Goal: Navigation & Orientation: Understand site structure

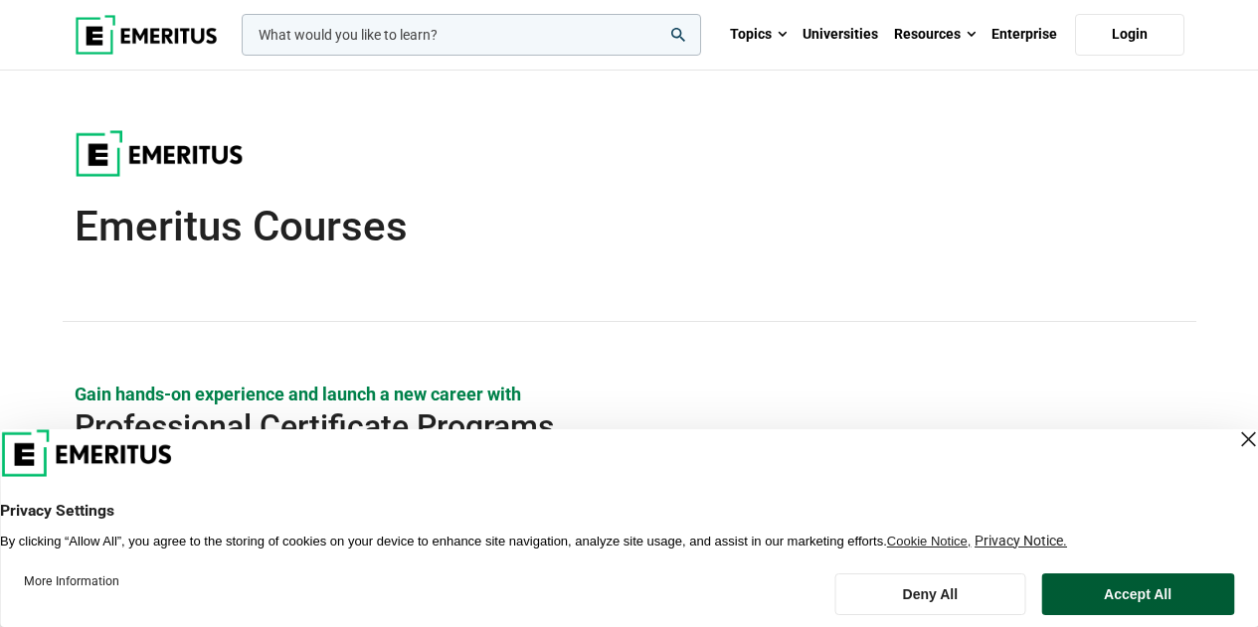
click at [1141, 575] on button "Accept All" at bounding box center [1137, 595] width 193 height 42
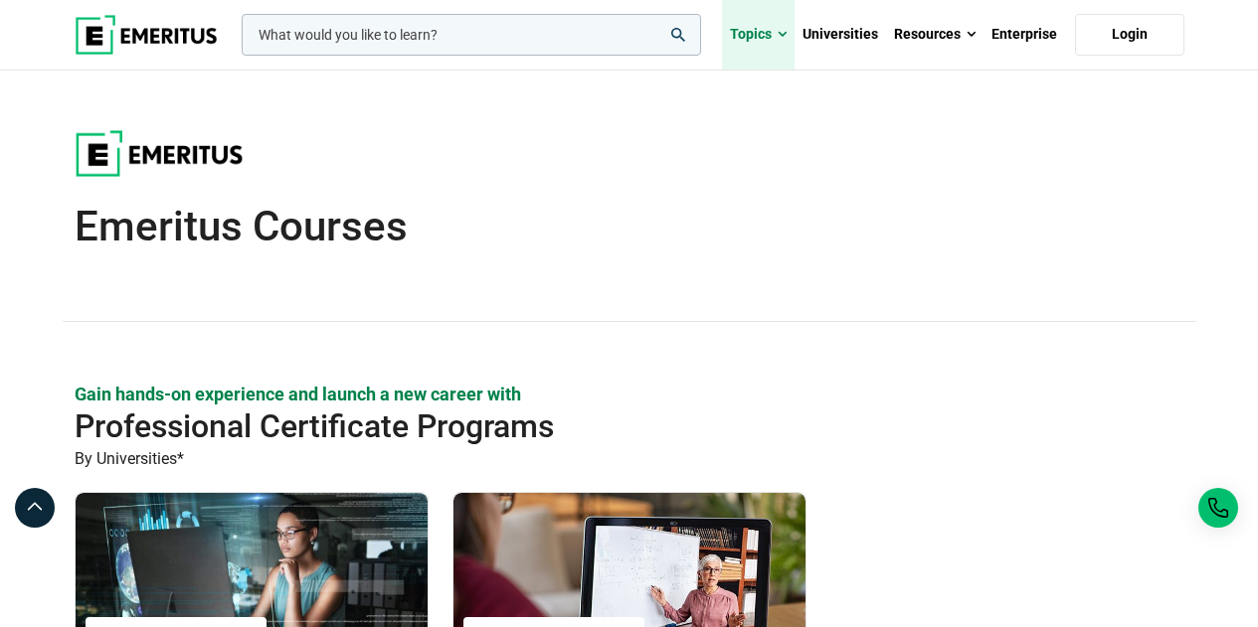
click at [778, 32] on link "Topics" at bounding box center [758, 35] width 73 height 70
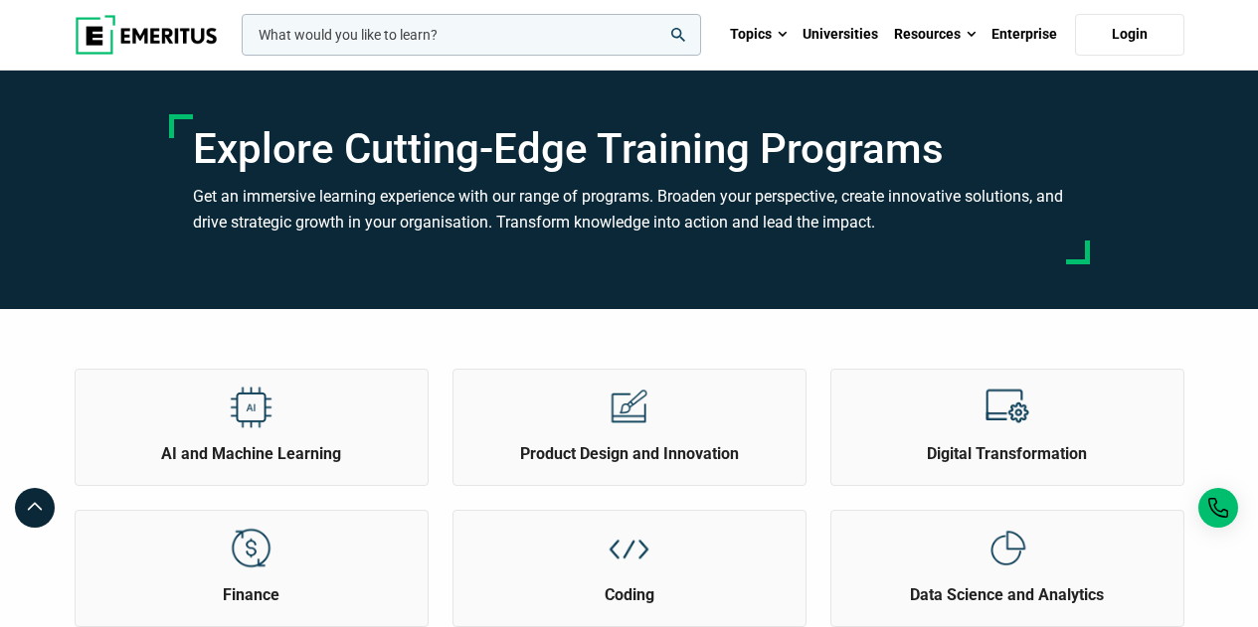
click at [157, 27] on img at bounding box center [146, 35] width 143 height 40
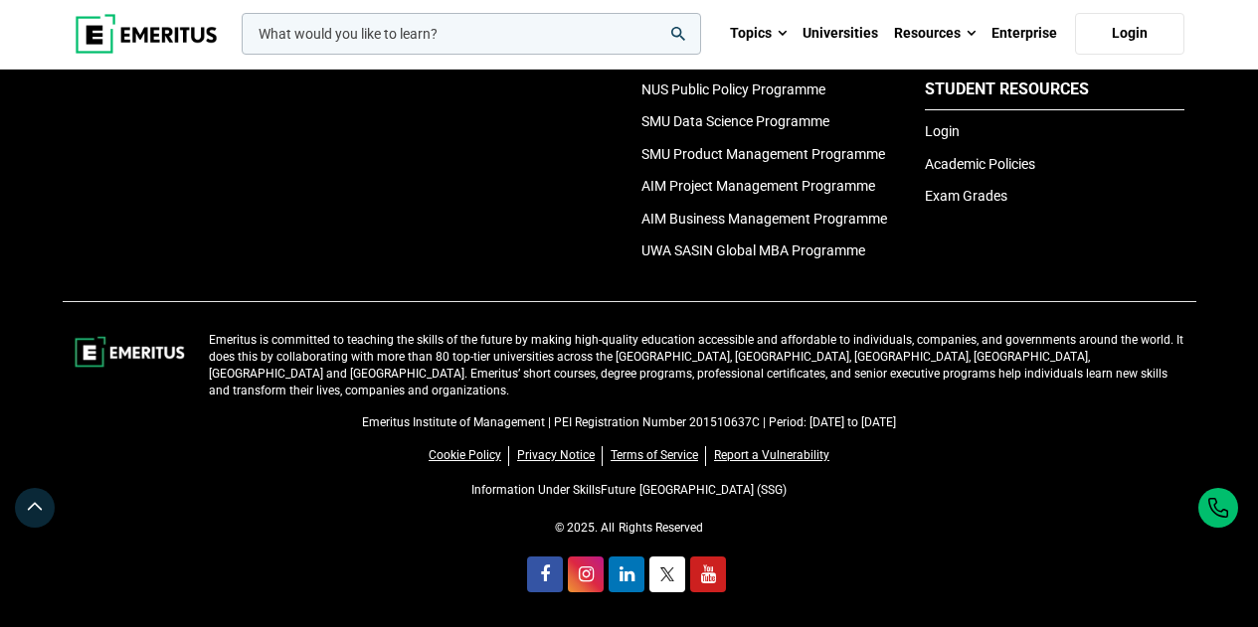
scroll to position [6815, 0]
